Goal: Navigation & Orientation: Find specific page/section

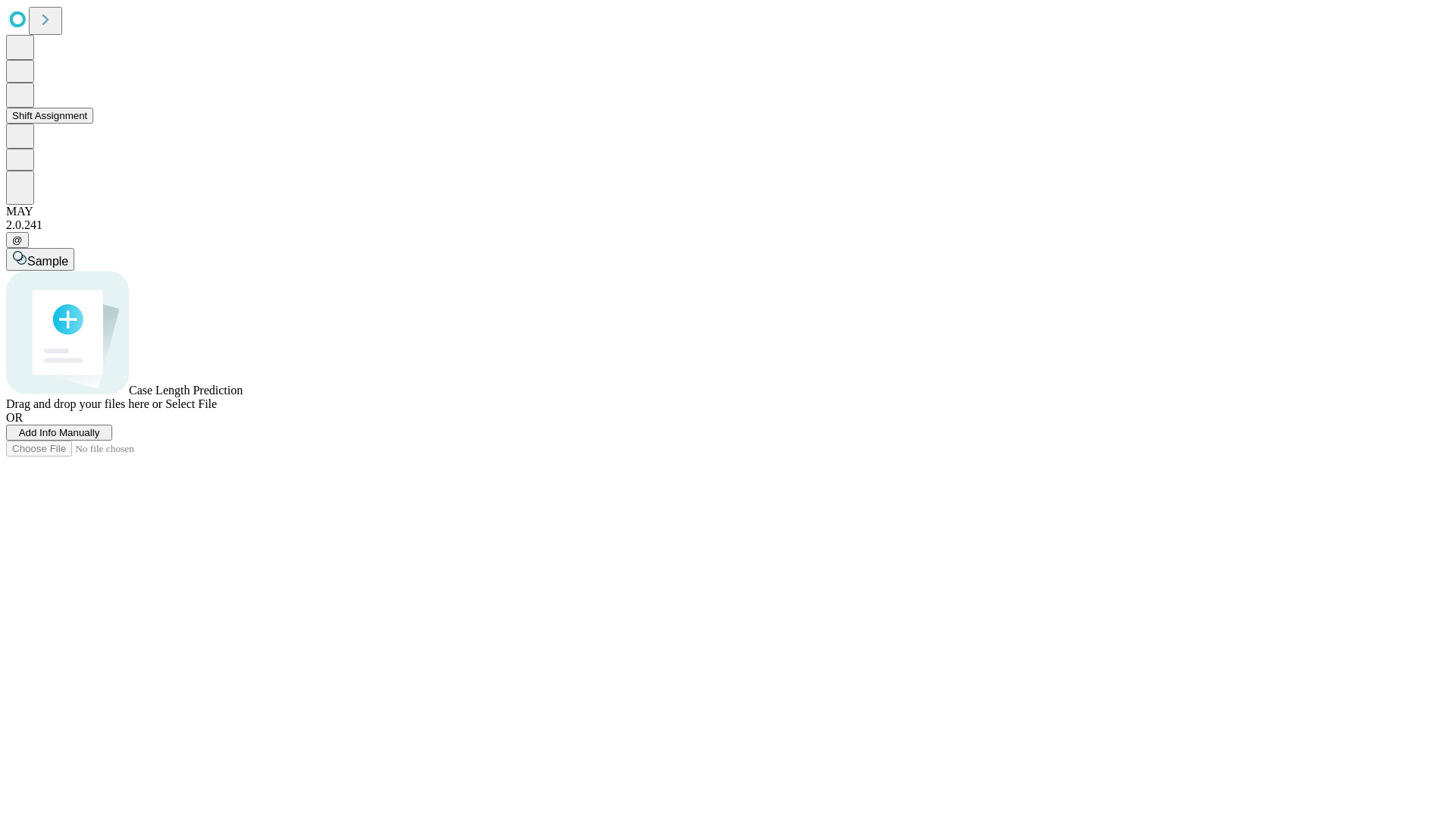
click at [94, 123] on button "Shift Assignment" at bounding box center [49, 115] width 87 height 16
